Goal: Navigation & Orientation: Find specific page/section

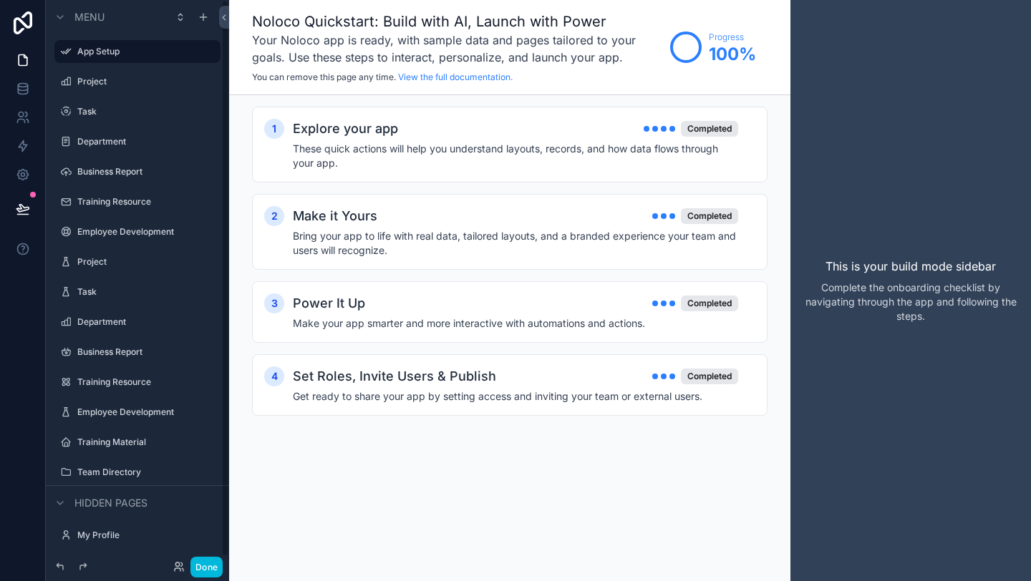
click at [215, 564] on button "Done" at bounding box center [206, 567] width 32 height 21
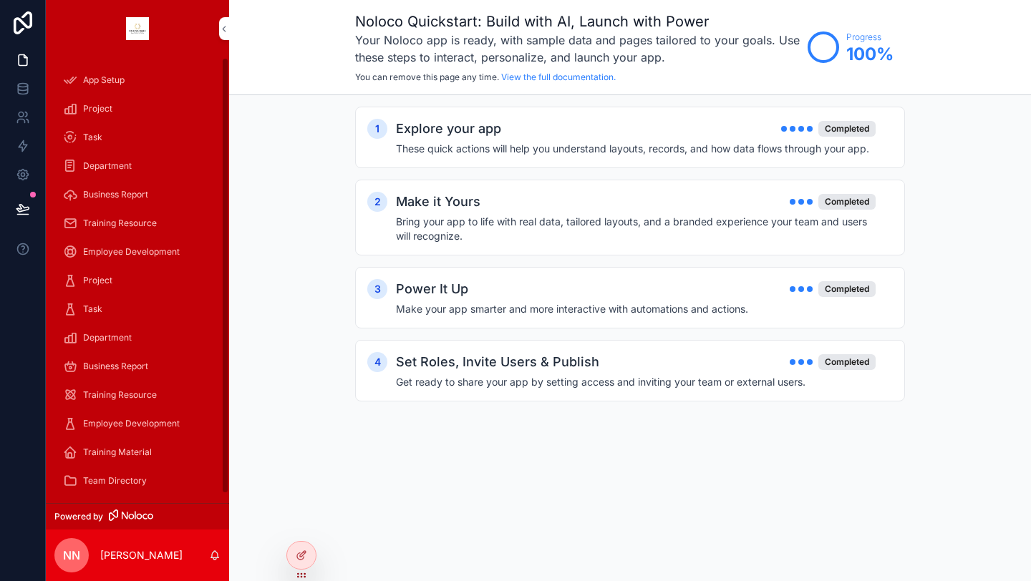
click at [131, 325] on link "Department" at bounding box center [137, 338] width 166 height 26
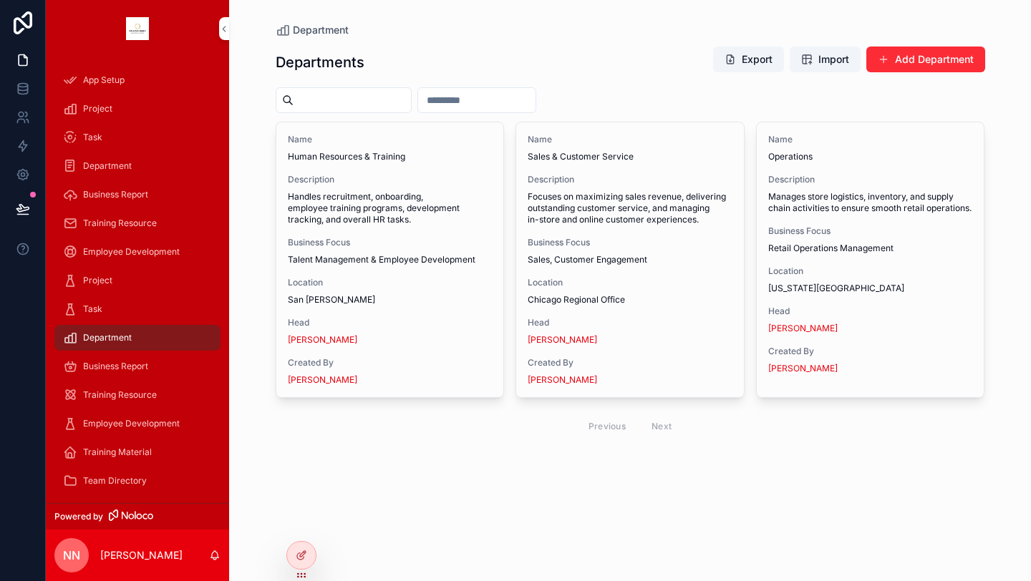
click at [122, 302] on div "Task" at bounding box center [137, 309] width 149 height 23
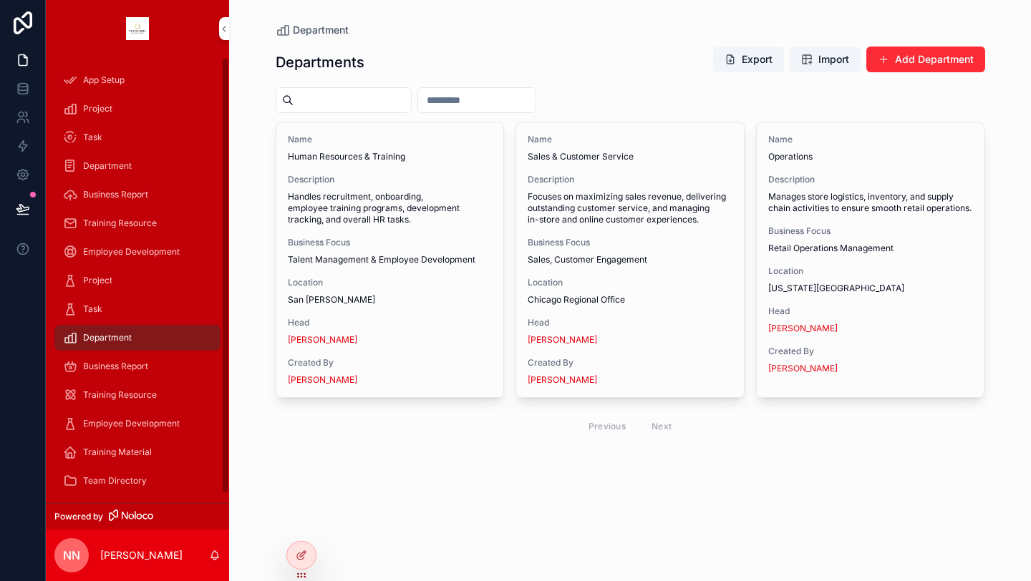
click at [906, 61] on button "Add Department" at bounding box center [925, 60] width 119 height 26
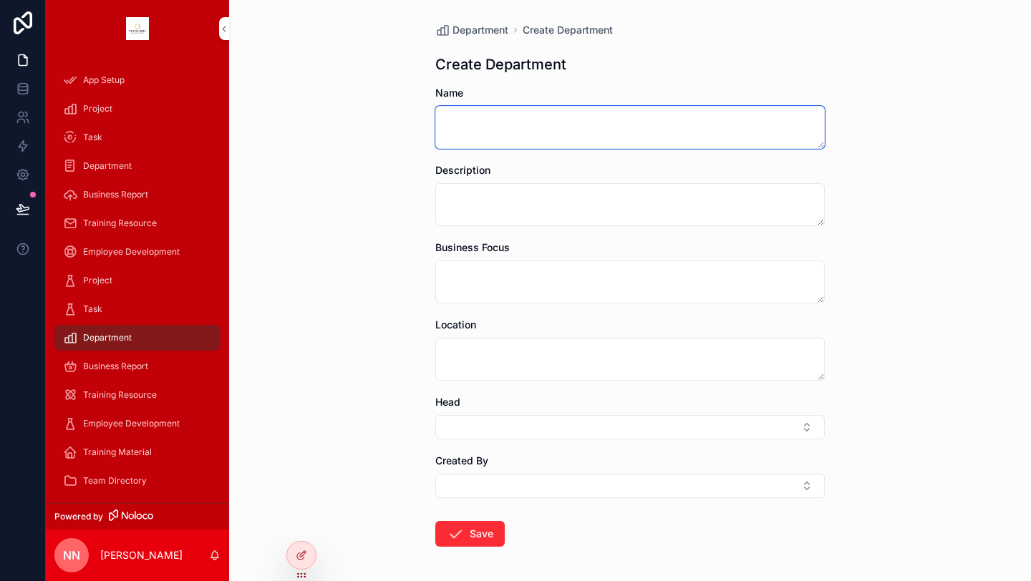
click at [611, 124] on textarea "scrollable content" at bounding box center [629, 127] width 389 height 43
click at [168, 140] on div "Task" at bounding box center [137, 137] width 149 height 23
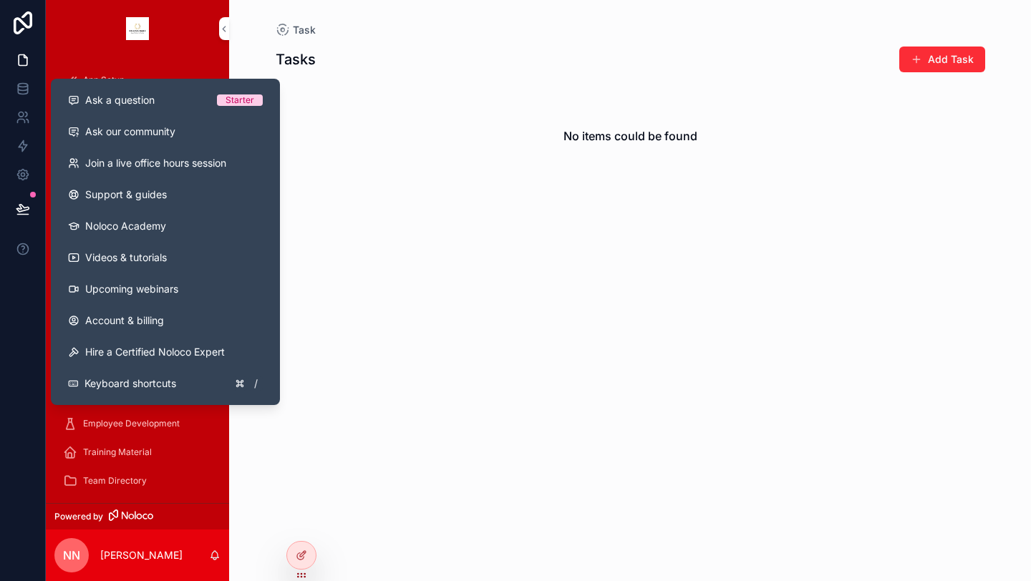
click at [131, 319] on span "Account & billing" at bounding box center [124, 321] width 79 height 14
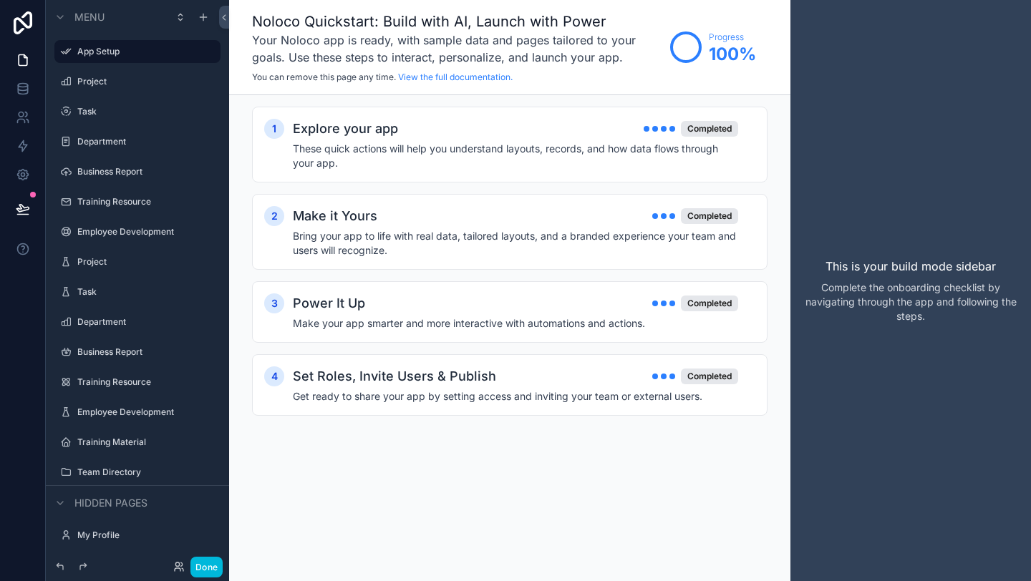
click at [142, 256] on label "Project" at bounding box center [144, 261] width 135 height 11
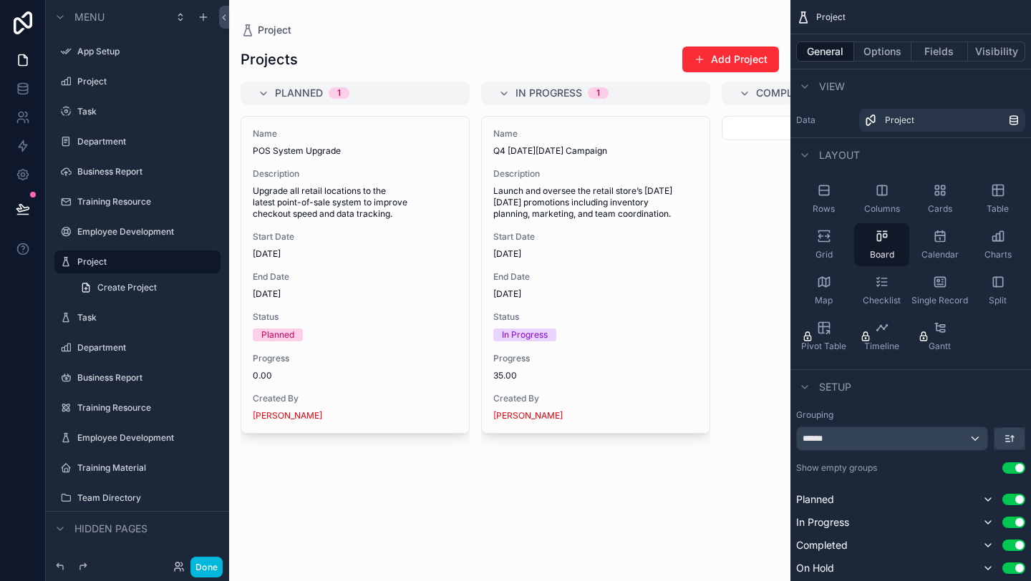
click at [314, 190] on div "scrollable content" at bounding box center [509, 290] width 561 height 581
click at [337, 198] on span "Upgrade all retail locations to the latest point-of-sale system to improve chec…" at bounding box center [355, 202] width 205 height 34
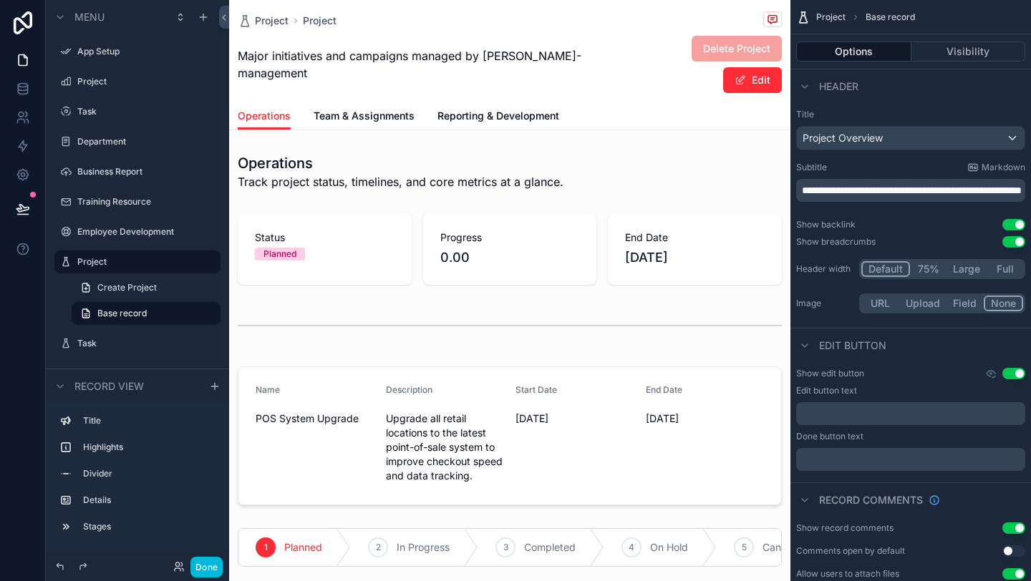
click at [397, 109] on span "Team & Assignments" at bounding box center [364, 116] width 101 height 14
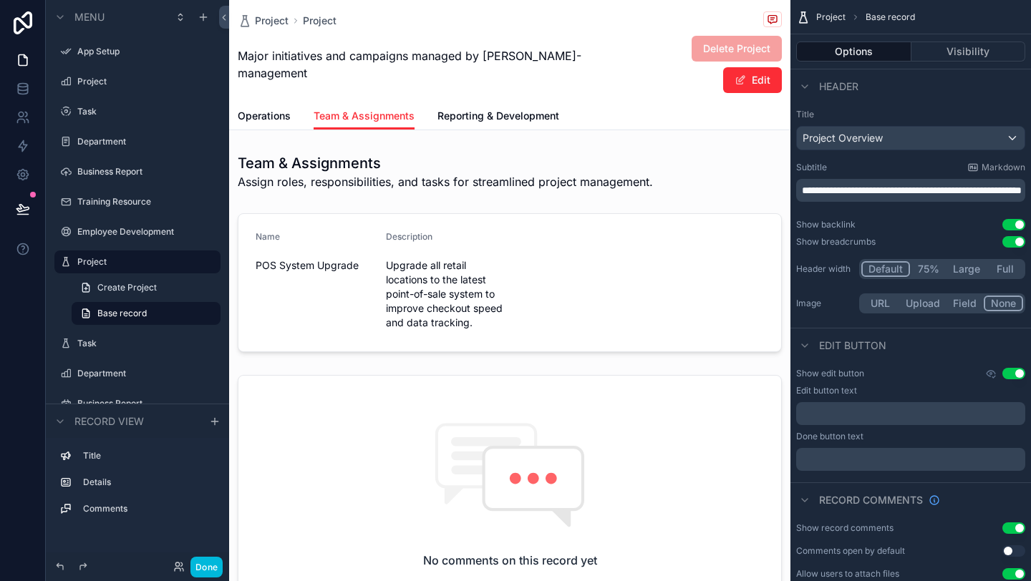
click at [465, 109] on span "Reporting & Development" at bounding box center [498, 116] width 122 height 14
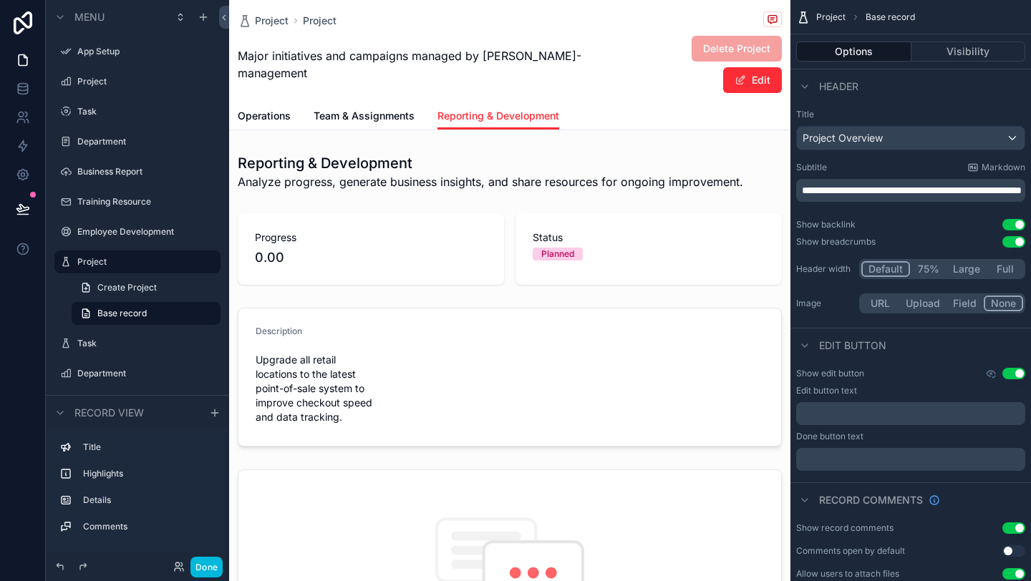
click at [296, 102] on div "Operations Team & Assignments Reporting & Development" at bounding box center [510, 115] width 544 height 27
click at [276, 103] on link "Operations" at bounding box center [264, 117] width 53 height 29
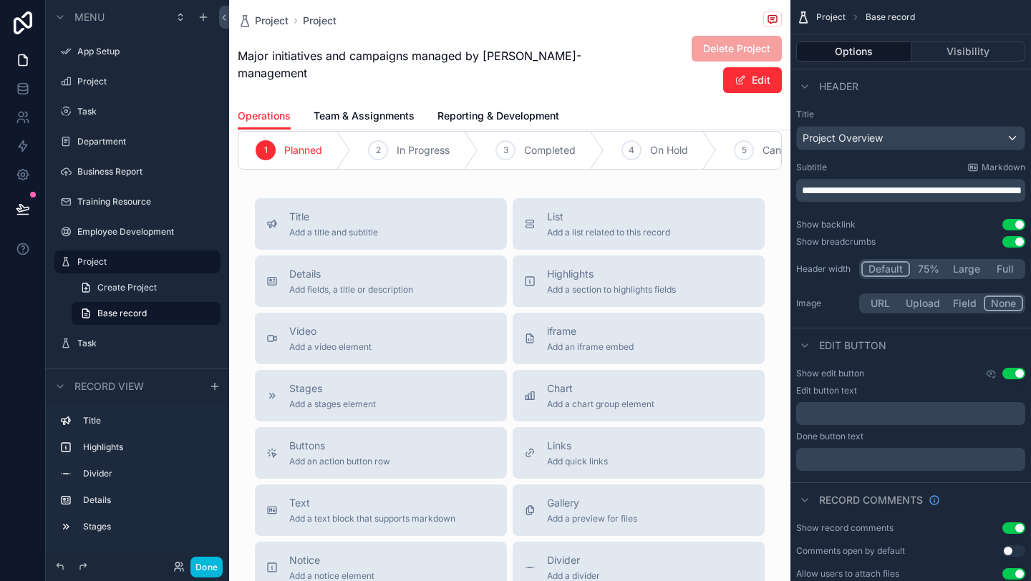
scroll to position [563, 0]
